Goal: Task Accomplishment & Management: Manage account settings

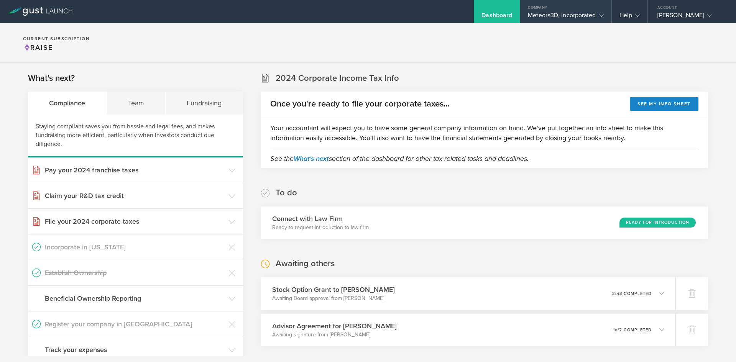
click at [547, 21] on div "Meteora3D, Incorporated" at bounding box center [566, 16] width 76 height 11
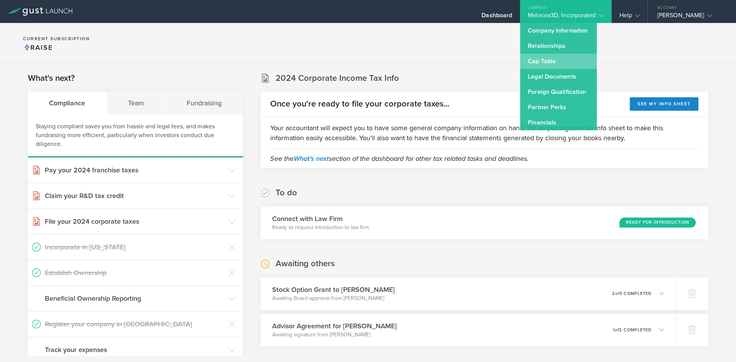
click at [549, 64] on link "Cap Table" at bounding box center [558, 61] width 77 height 15
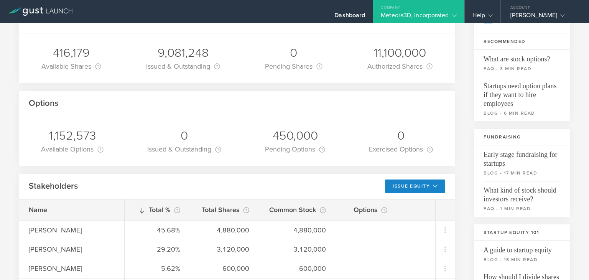
scroll to position [48, 0]
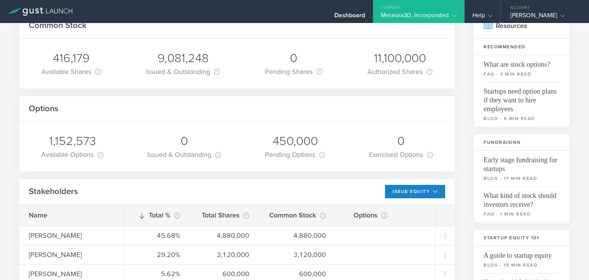
drag, startPoint x: 196, startPoint y: 106, endPoint x: 194, endPoint y: 96, distance: 10.1
click at [196, 106] on div "Options" at bounding box center [236, 109] width 435 height 26
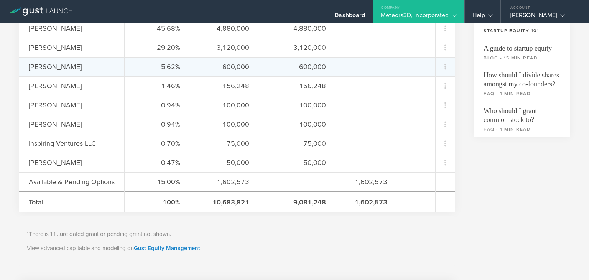
scroll to position [0, 0]
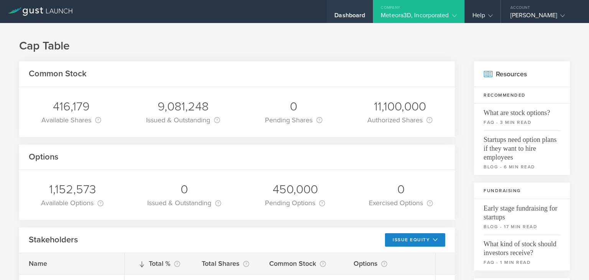
click at [343, 15] on div "Dashboard" at bounding box center [349, 16] width 31 height 11
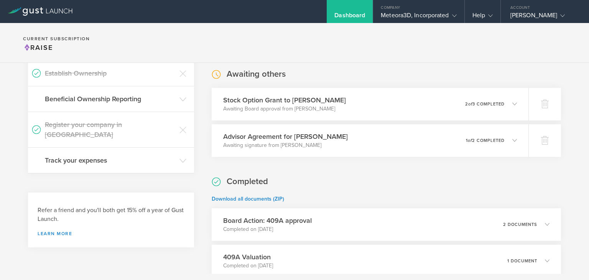
scroll to position [146, 0]
